Goal: Task Accomplishment & Management: Manage account settings

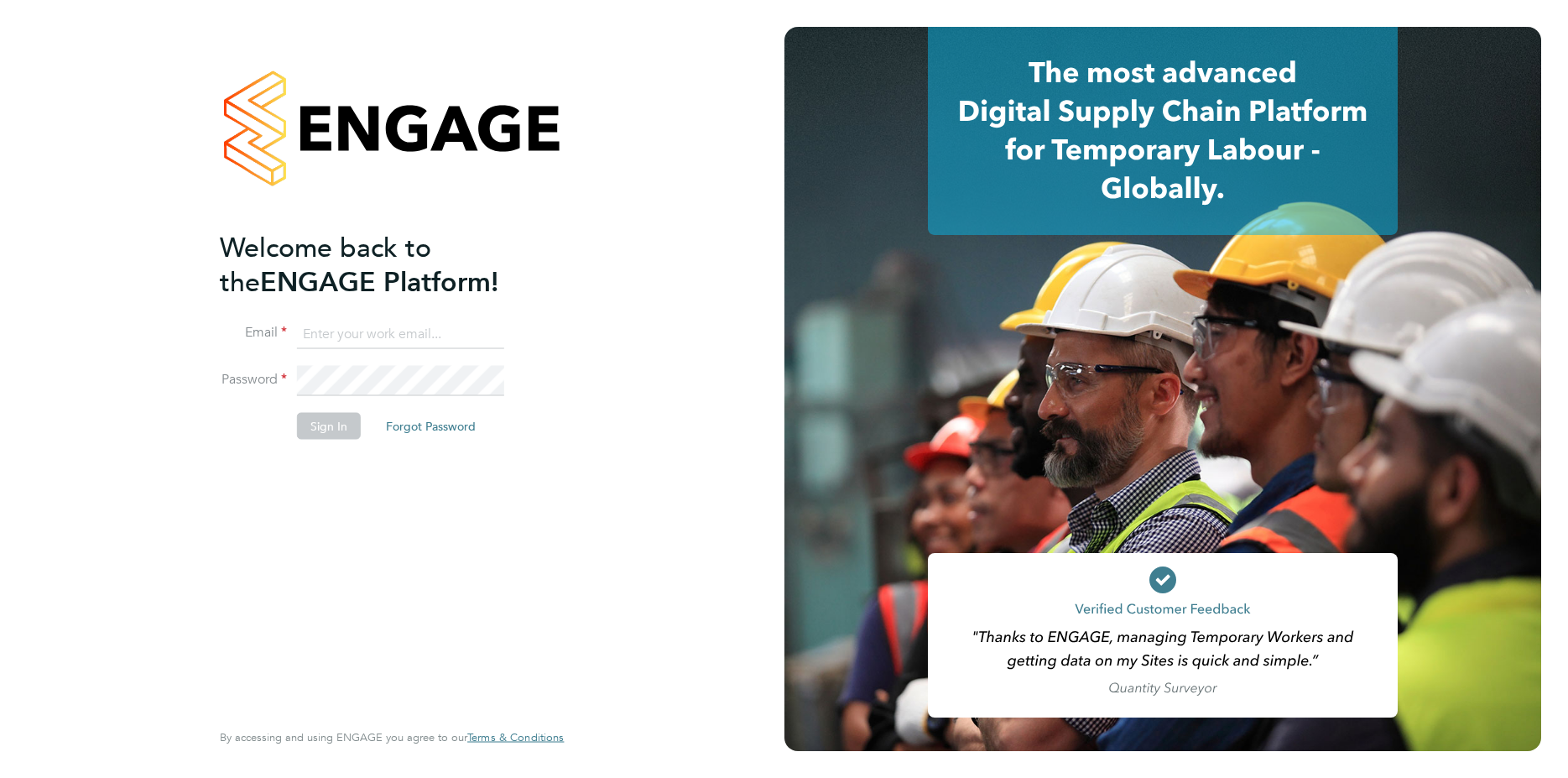
click at [322, 436] on button "Sign In" at bounding box center [328, 427] width 63 height 27
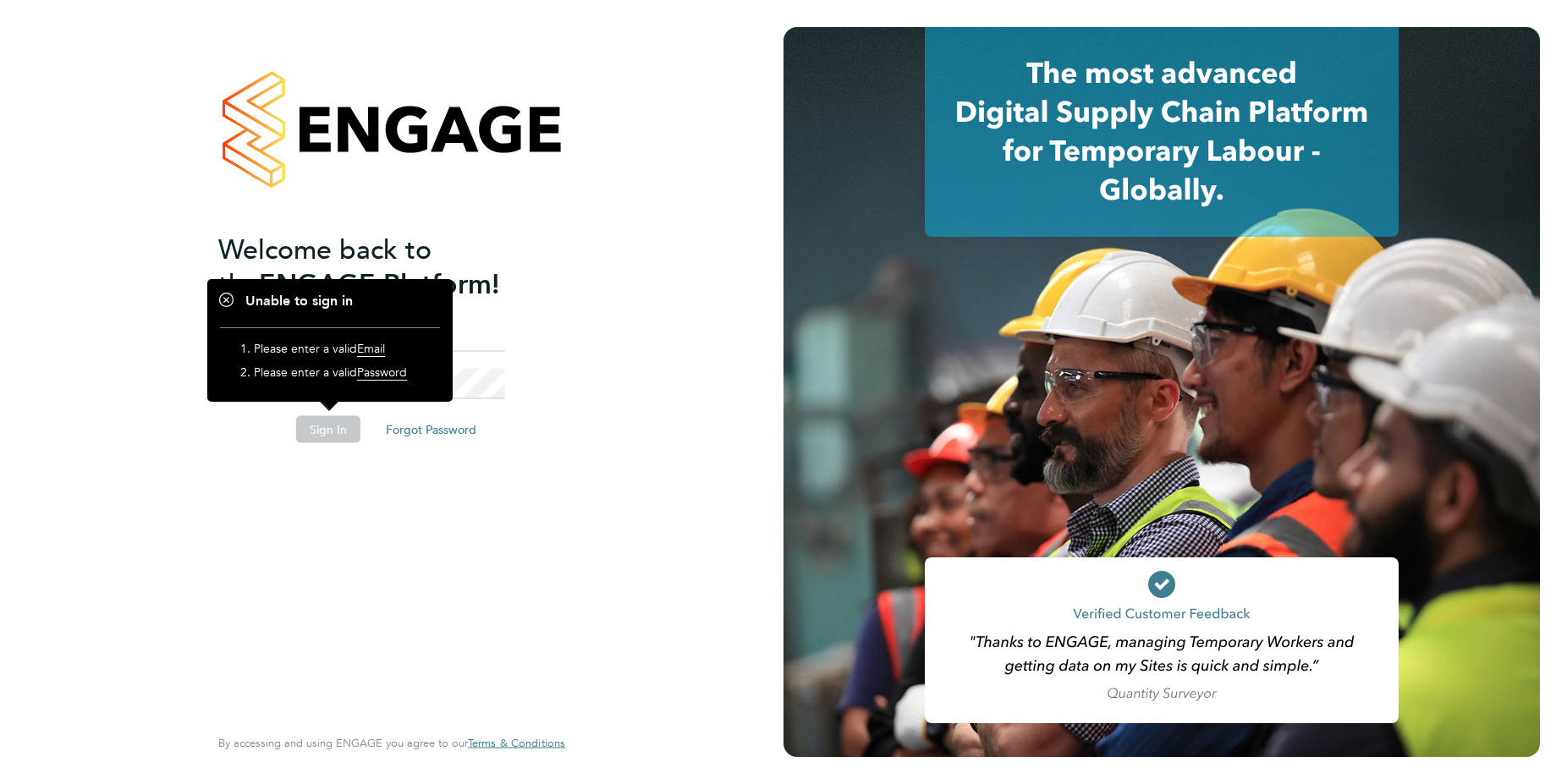
click at [433, 229] on div at bounding box center [391, 129] width 347 height 205
click at [357, 468] on div "Welcome back to the ENGAGE Platform! Email Password Sign In Forgot Password Ent…" at bounding box center [383, 476] width 330 height 489
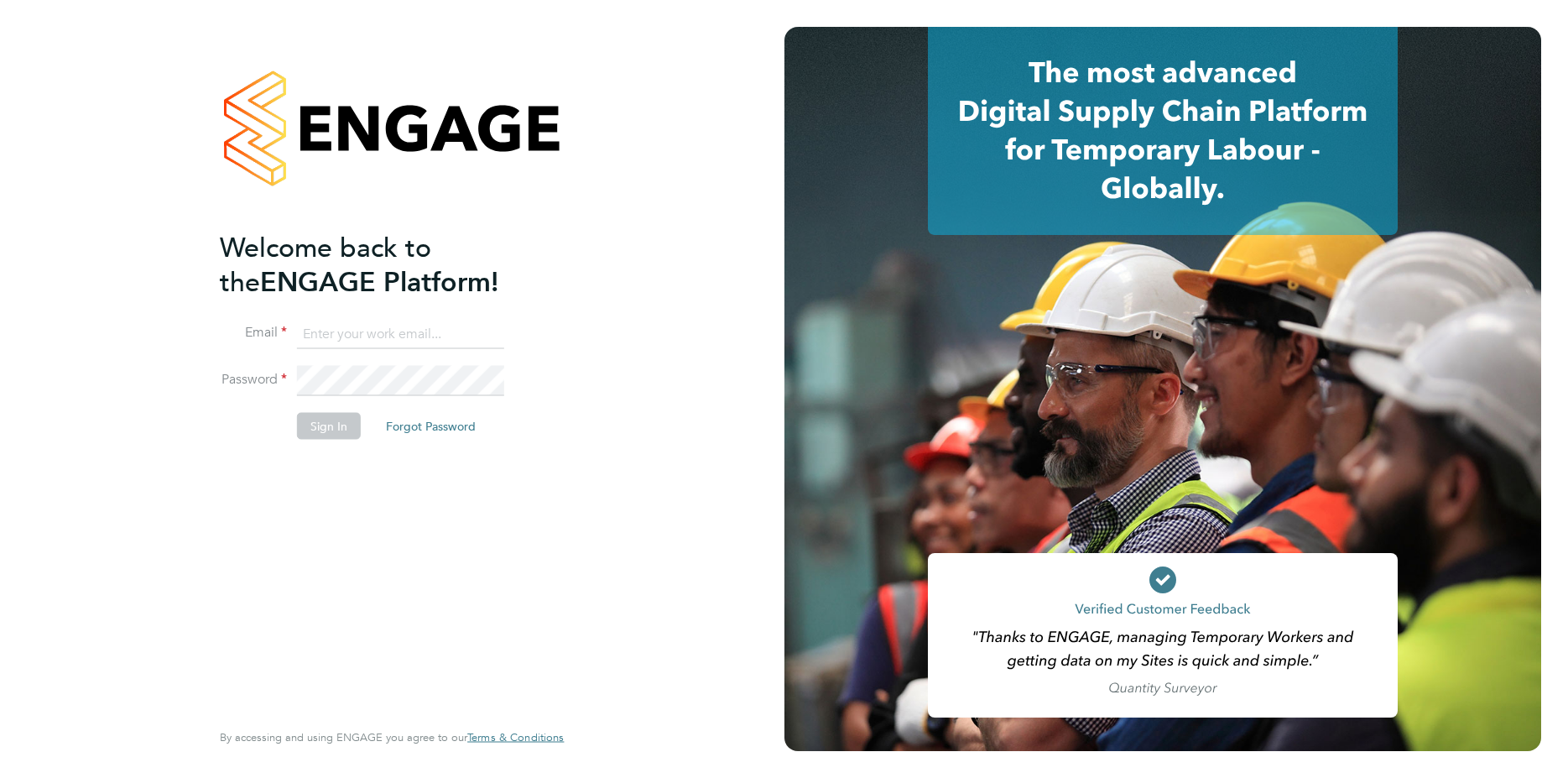
click at [397, 332] on input at bounding box center [400, 334] width 207 height 30
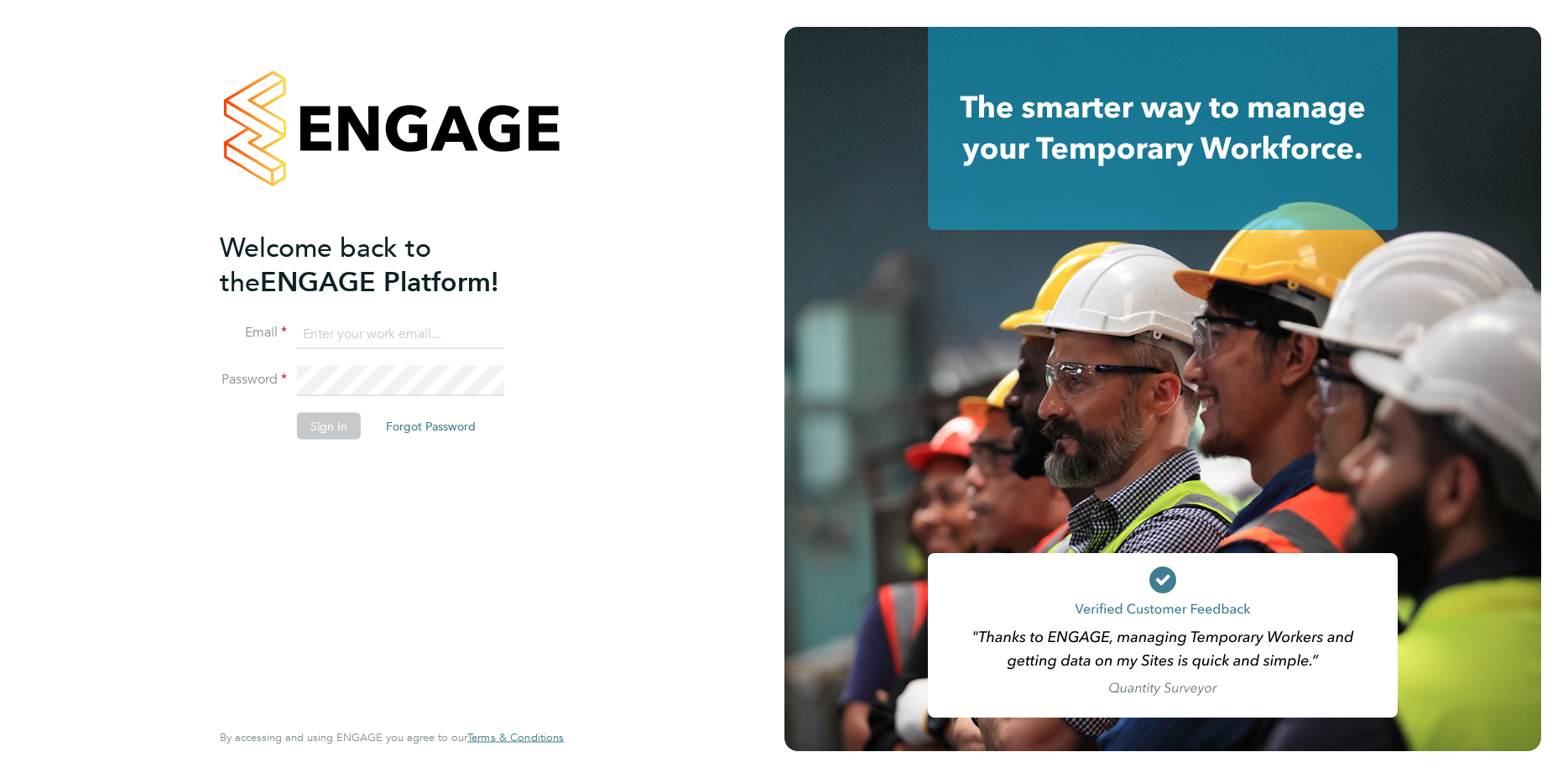
click at [422, 429] on button "Forgot Password" at bounding box center [431, 427] width 116 height 27
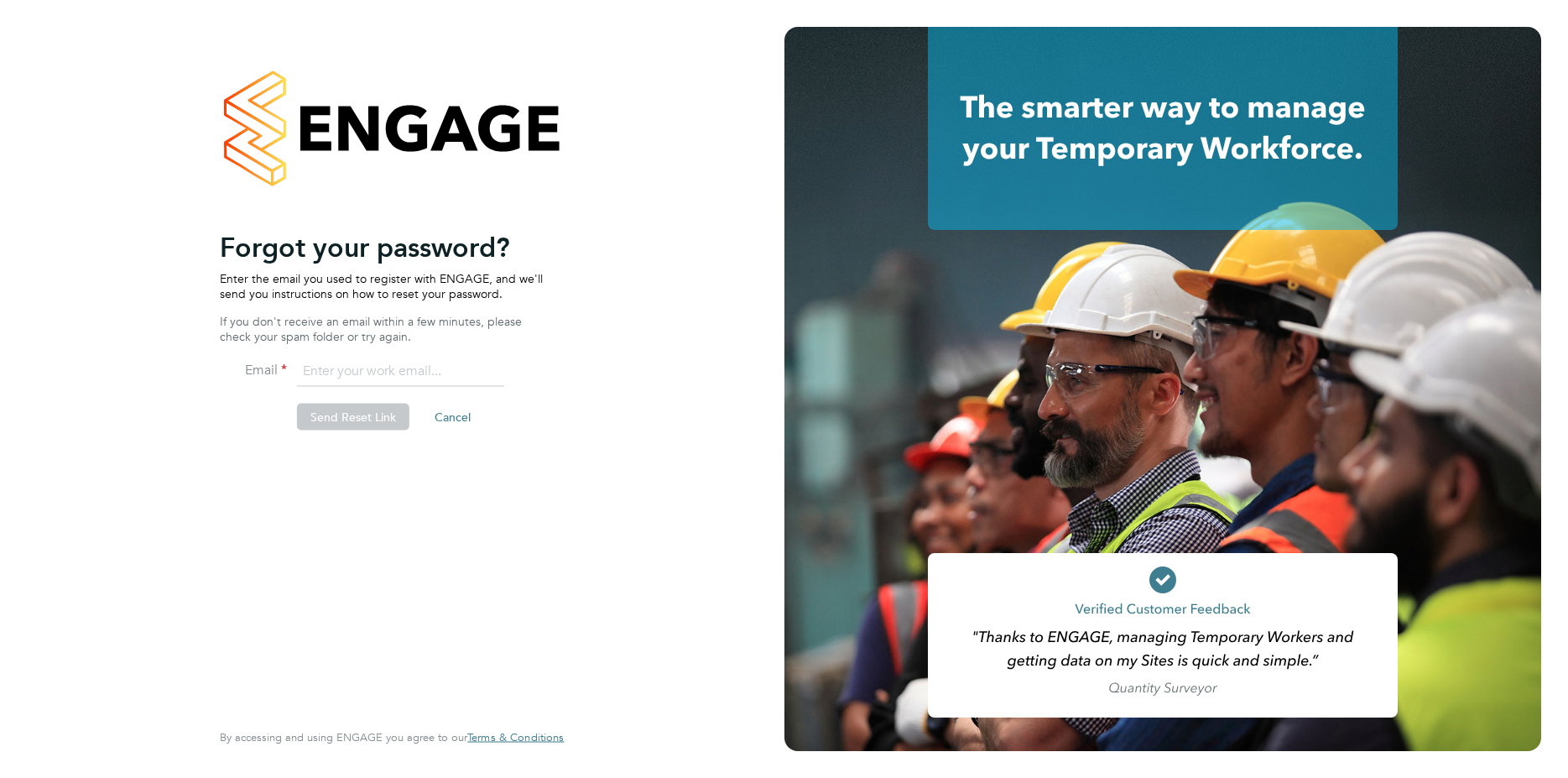
click at [425, 378] on input "email" at bounding box center [400, 372] width 207 height 30
type input "[EMAIL_ADDRESS][DOMAIN_NAME]"
drag, startPoint x: 450, startPoint y: 378, endPoint x: 191, endPoint y: 371, distance: 259.1
click at [297, 369] on input "[EMAIL_ADDRESS][DOMAIN_NAME]" at bounding box center [400, 372] width 207 height 30
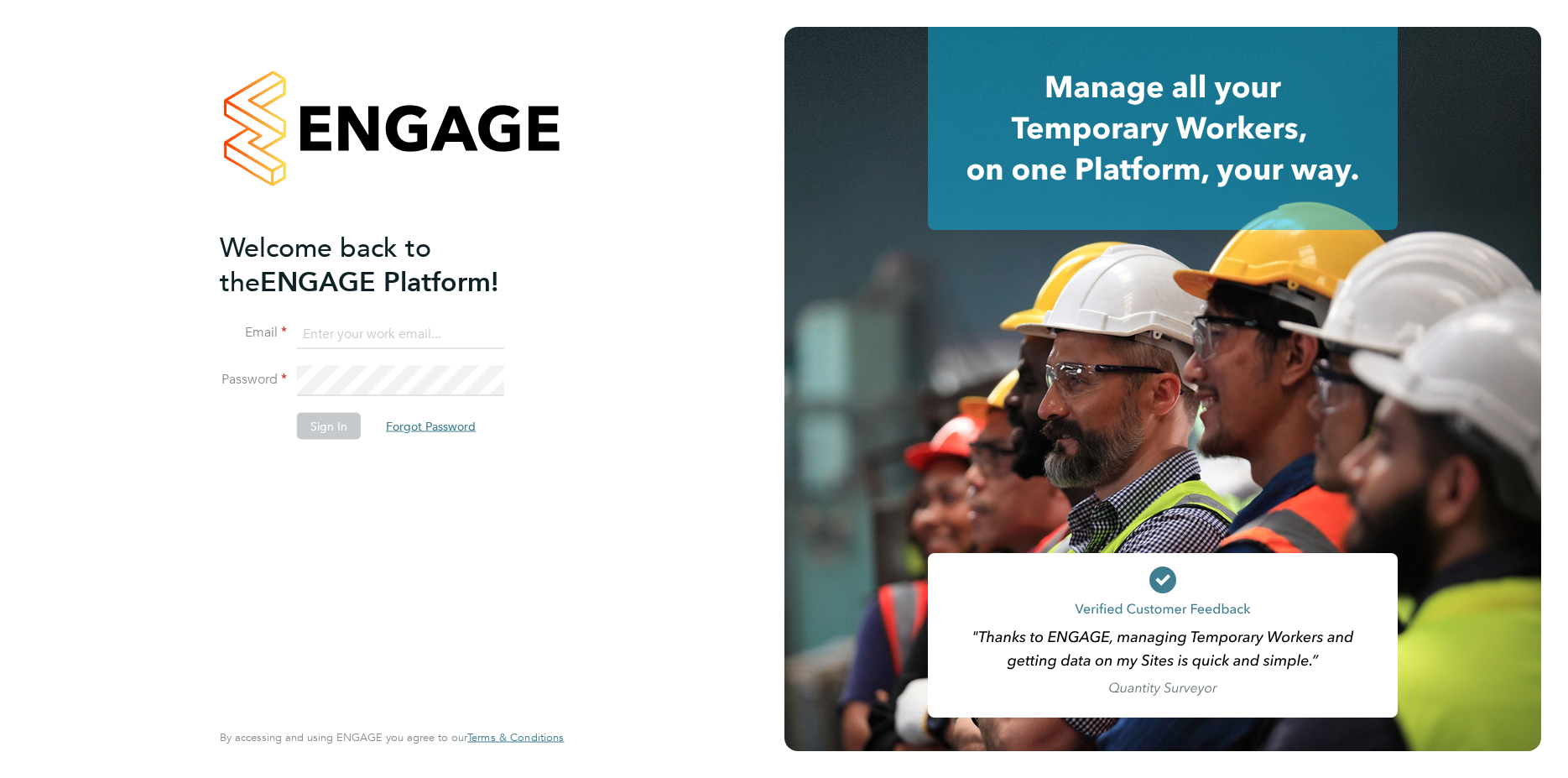
click at [454, 421] on button "Forgot Password" at bounding box center [431, 427] width 116 height 27
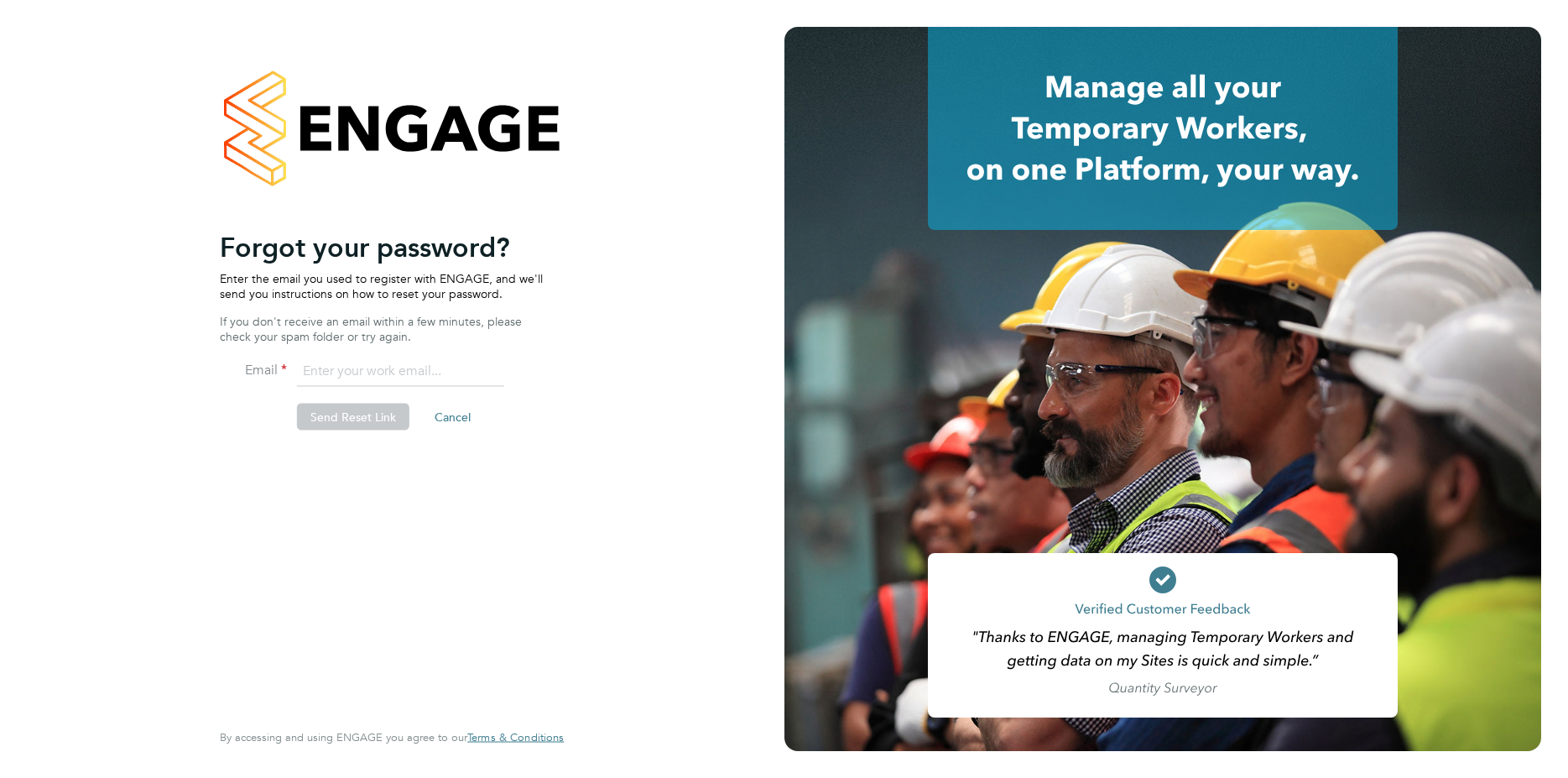
click at [285, 117] on div at bounding box center [392, 128] width 344 height 203
